Goal: Transaction & Acquisition: Purchase product/service

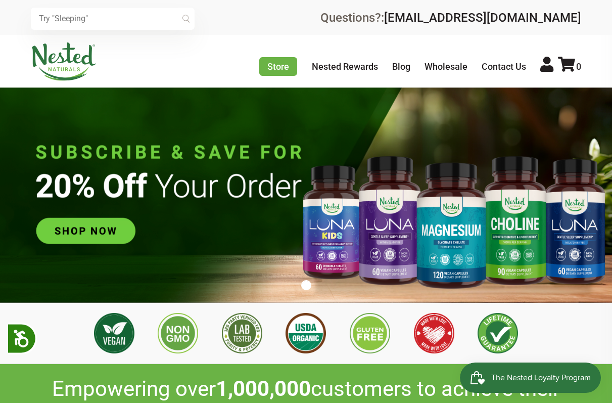
scroll to position [0, 344]
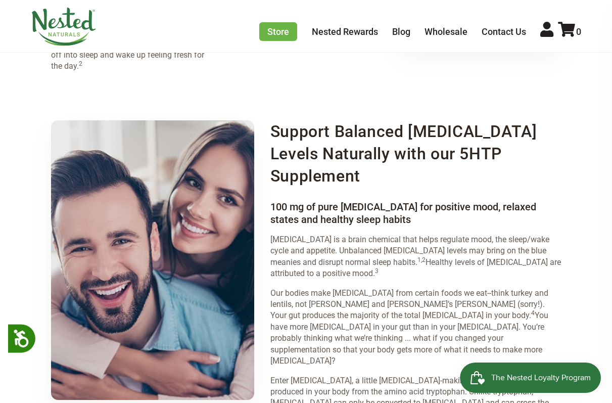
scroll to position [1208, 0]
